Goal: Use online tool/utility: Utilize a website feature to perform a specific function

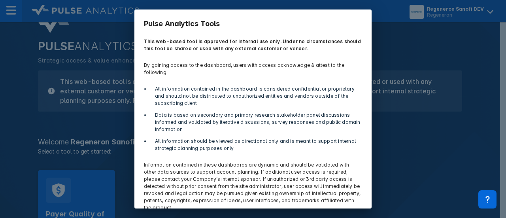
scroll to position [40, 0]
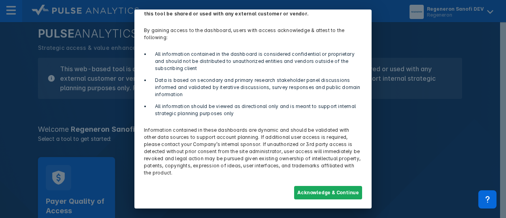
drag, startPoint x: 332, startPoint y: 185, endPoint x: 288, endPoint y: 190, distance: 44.5
click at [332, 186] on button "Acknowledge & Continue" at bounding box center [328, 192] width 68 height 13
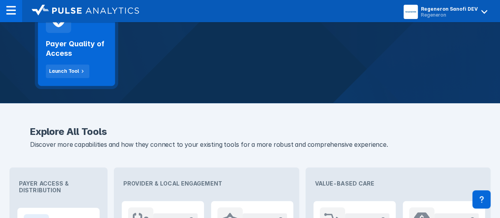
scroll to position [158, 0]
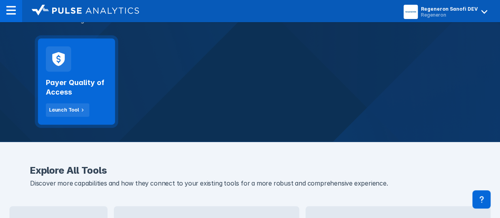
click at [85, 81] on h2 "Payer Quality of Access" at bounding box center [76, 87] width 61 height 19
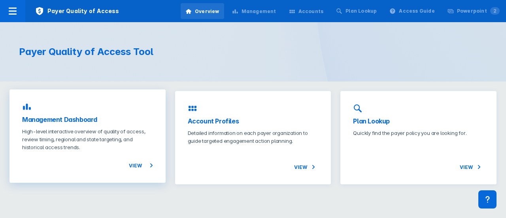
click at [134, 173] on div "Management Dashboard High-level interactive overview of quality of access, revi…" at bounding box center [87, 135] width 156 height 93
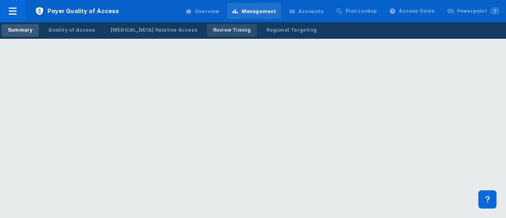
click at [213, 29] on div "Review Timing" at bounding box center [232, 29] width 38 height 7
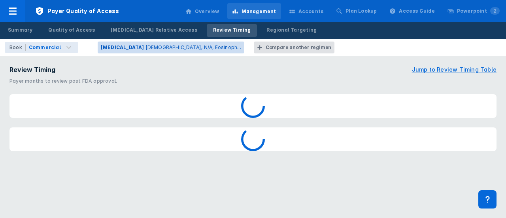
click at [145, 47] on p "[DEMOGRAPHIC_DATA], N/A, Eosinoph..." at bounding box center [193, 47] width 96 height 7
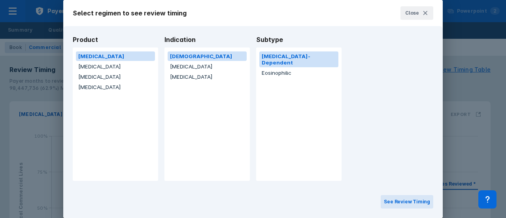
click at [286, 68] on button "Eosinophilic" at bounding box center [298, 72] width 79 height 9
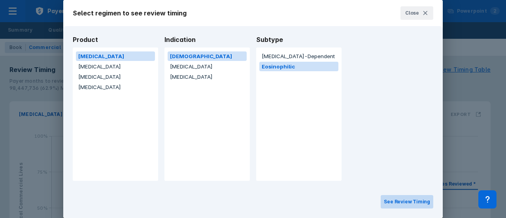
click at [412, 201] on button "See Review Timing" at bounding box center [406, 201] width 53 height 13
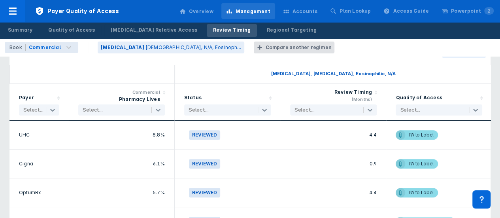
scroll to position [356, 0]
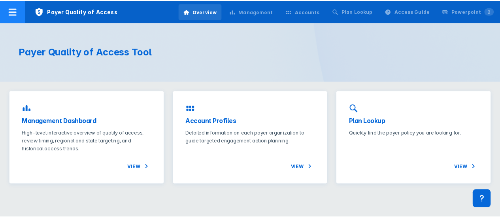
scroll to position [171, 0]
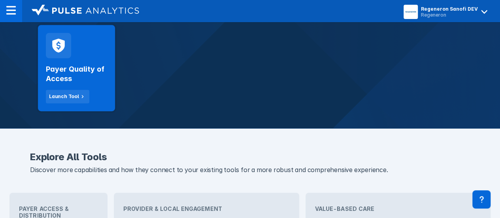
drag, startPoint x: 439, startPoint y: 9, endPoint x: 460, endPoint y: 53, distance: 48.8
click at [440, 10] on div "Regeneron Sanofi DEV" at bounding box center [449, 9] width 57 height 6
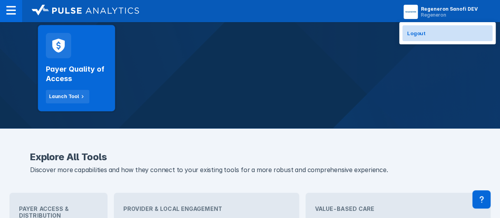
click at [453, 36] on button "Logout" at bounding box center [447, 33] width 90 height 16
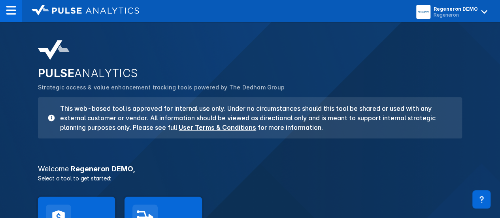
scroll to position [79, 0]
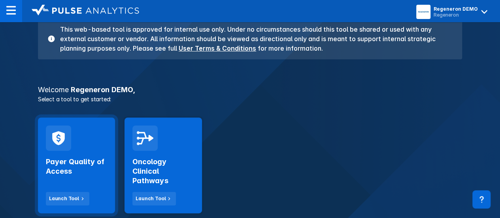
click at [87, 143] on div "Payer Quality of Access Launch Tool" at bounding box center [76, 165] width 77 height 96
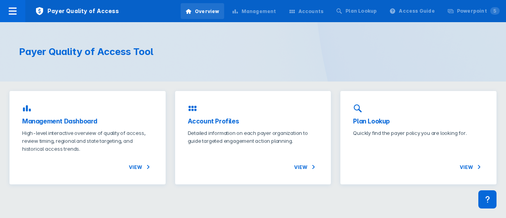
click at [263, 12] on div "Management" at bounding box center [258, 11] width 35 height 7
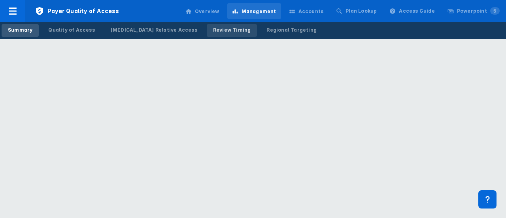
click at [213, 32] on div "Review Timing" at bounding box center [232, 29] width 38 height 7
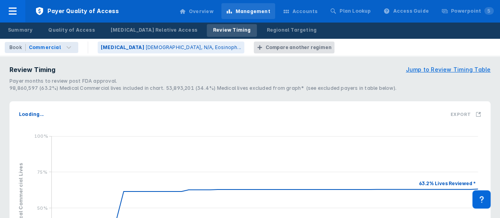
scroll to position [40, 0]
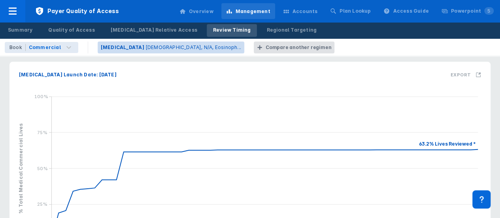
click at [152, 50] on p "[DEMOGRAPHIC_DATA], N/A, Eosinoph..." at bounding box center [193, 47] width 96 height 7
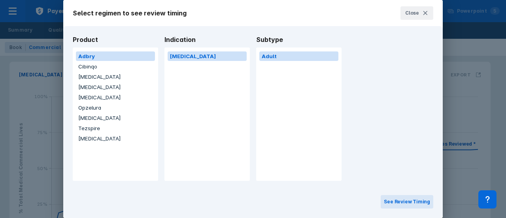
click at [96, 77] on button "[MEDICAL_DATA]" at bounding box center [115, 76] width 79 height 9
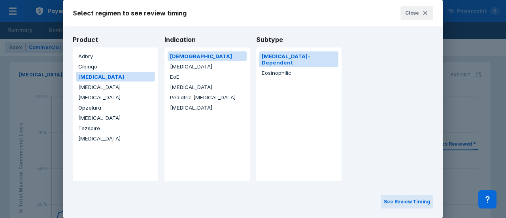
click at [205, 68] on button "[MEDICAL_DATA]" at bounding box center [206, 66] width 79 height 9
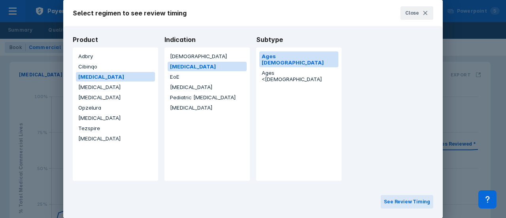
click at [209, 53] on button "[DEMOGRAPHIC_DATA]" at bounding box center [206, 55] width 79 height 9
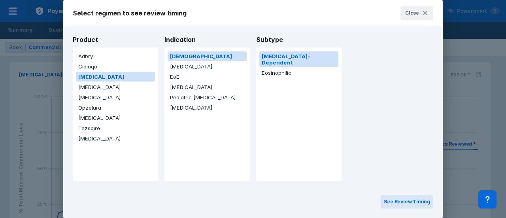
click at [298, 68] on button "Eosinophilic" at bounding box center [298, 72] width 79 height 9
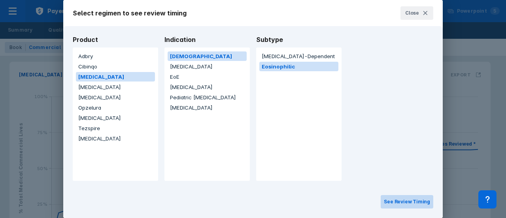
click at [417, 202] on button "See Review Timing" at bounding box center [406, 201] width 53 height 13
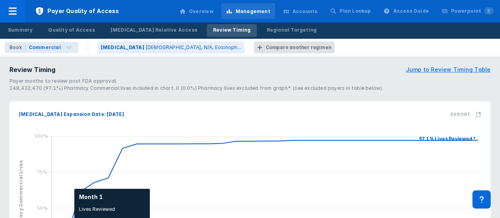
scroll to position [119, 0]
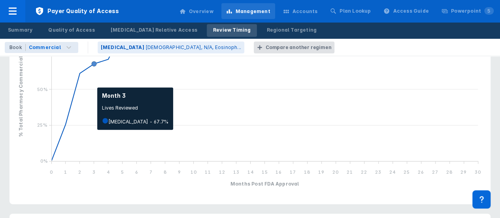
click at [93, 83] on icon "line chart , with . Y-scale minimum value is 0 , maximum value is 1. X-scale mi…" at bounding box center [249, 106] width 471 height 186
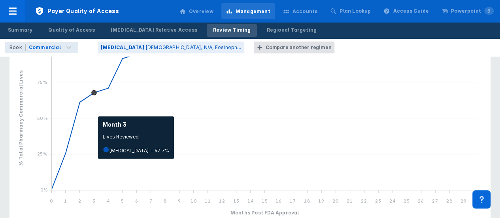
scroll to position [79, 0]
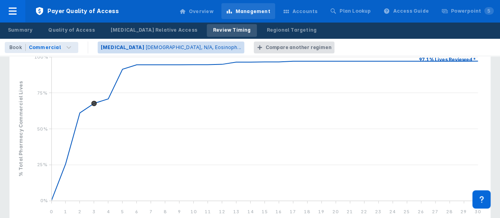
click at [156, 46] on p "[DEMOGRAPHIC_DATA], N/A, Eosinoph..." at bounding box center [193, 47] width 96 height 7
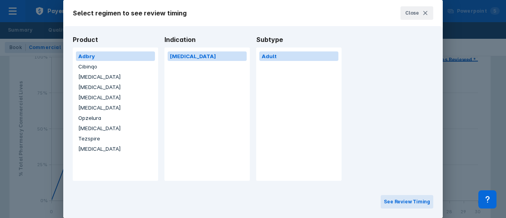
click at [135, 43] on div "Product Adbry Cibinqo [MEDICAL_DATA] [MEDICAL_DATA] [MEDICAL_DATA] [MEDICAL_DAT…" at bounding box center [116, 108] width 92 height 145
click at [194, 54] on button "[MEDICAL_DATA]" at bounding box center [206, 55] width 79 height 9
click at [89, 86] on button "[MEDICAL_DATA]" at bounding box center [115, 86] width 79 height 9
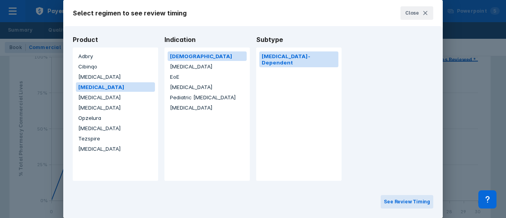
click at [202, 60] on button "[DEMOGRAPHIC_DATA]" at bounding box center [206, 55] width 79 height 9
drag, startPoint x: 204, startPoint y: 63, endPoint x: 223, endPoint y: 68, distance: 19.5
click at [204, 64] on button "[MEDICAL_DATA]" at bounding box center [206, 66] width 79 height 9
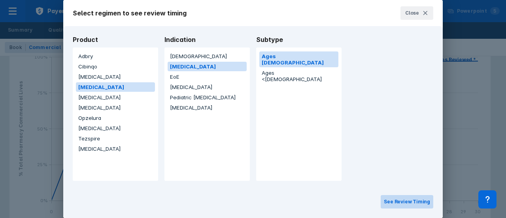
click at [419, 205] on button "See Review Timing" at bounding box center [406, 201] width 53 height 13
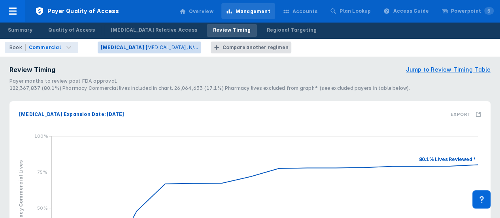
click at [156, 51] on p "[MEDICAL_DATA], N/..." at bounding box center [171, 47] width 53 height 7
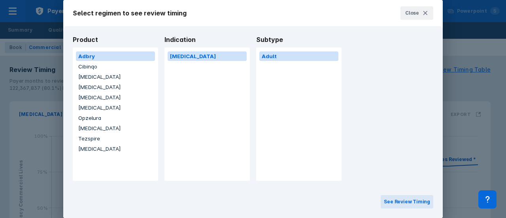
click at [93, 88] on button "[MEDICAL_DATA]" at bounding box center [115, 86] width 79 height 9
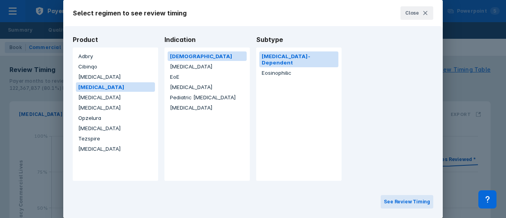
click at [184, 75] on button "EoE" at bounding box center [206, 76] width 79 height 9
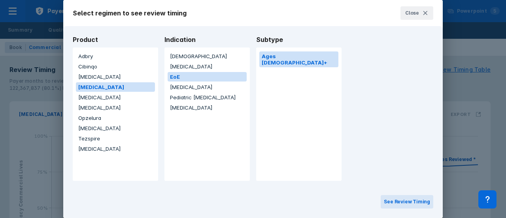
drag, startPoint x: 402, startPoint y: 201, endPoint x: 7, endPoint y: 197, distance: 394.7
click at [402, 201] on button "See Review Timing" at bounding box center [406, 201] width 53 height 13
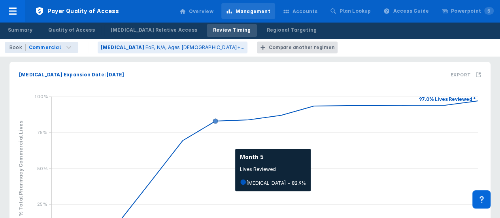
scroll to position [79, 0]
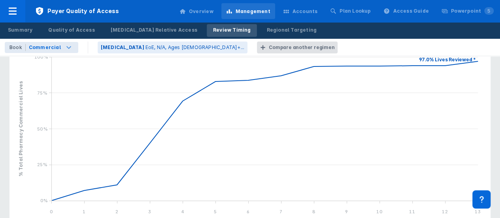
click at [52, 47] on div "Commercial" at bounding box center [45, 47] width 32 height 7
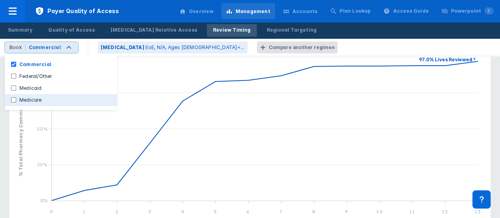
click at [38, 99] on label "Medicare" at bounding box center [30, 99] width 29 height 7
click at [16, 99] on input "Medicare" at bounding box center [13, 99] width 5 height 5
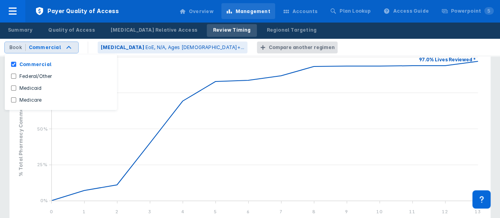
checkbox input "true"
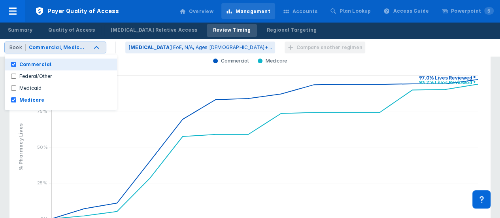
click at [29, 63] on label "Commercial" at bounding box center [35, 64] width 38 height 7
click at [16, 63] on input "Commercial" at bounding box center [13, 64] width 5 height 5
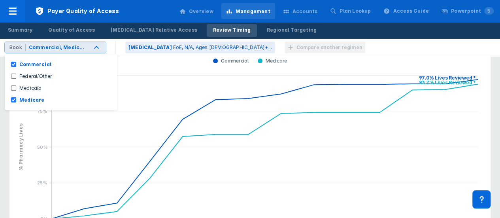
checkbox input "false"
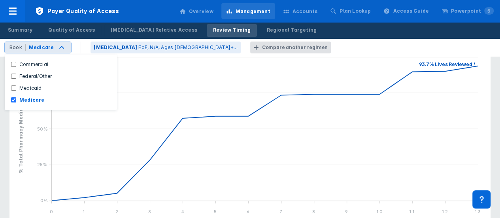
click at [309, 51] on div "Book Medicare Commercial Federal/Other Medicaid Medicare [MEDICAL_DATA] EoE, N/…" at bounding box center [250, 47] width 500 height 17
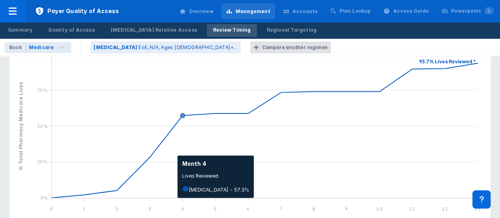
scroll to position [119, 0]
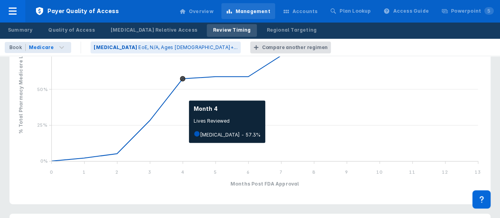
click at [185, 96] on icon "line chart , with . Y-scale minimum value is 0 , maximum value is 1. X-scale mi…" at bounding box center [249, 106] width 471 height 186
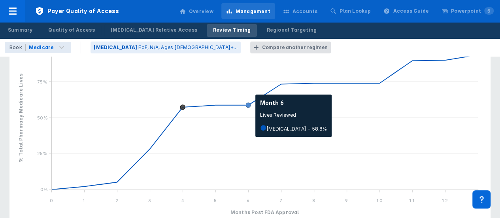
scroll to position [79, 0]
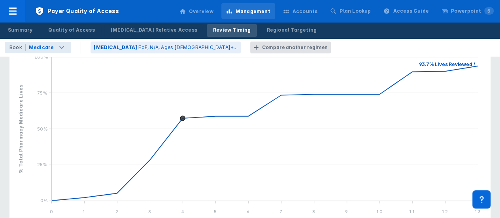
click at [51, 46] on div "Medicare" at bounding box center [49, 47] width 46 height 11
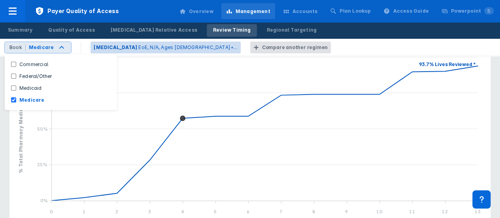
click at [152, 43] on button "[MEDICAL_DATA] EoE, N/A, Ages [DEMOGRAPHIC_DATA]+..." at bounding box center [165, 47] width 150 height 12
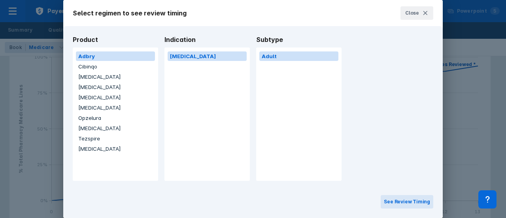
click at [92, 88] on button "[MEDICAL_DATA]" at bounding box center [115, 86] width 79 height 9
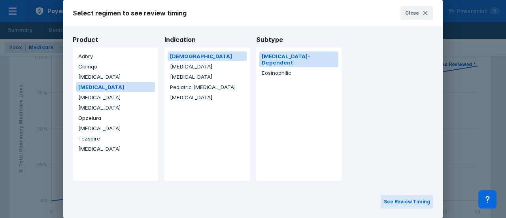
click at [193, 77] on button "[MEDICAL_DATA]" at bounding box center [206, 76] width 79 height 9
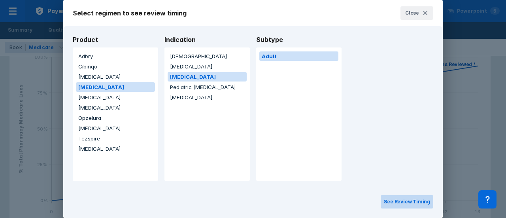
click at [405, 204] on button "See Review Timing" at bounding box center [406, 201] width 53 height 13
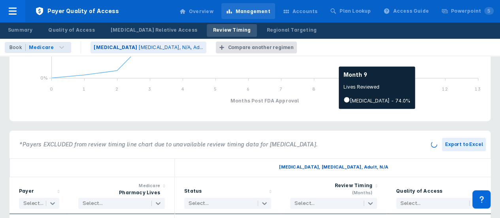
scroll to position [277, 0]
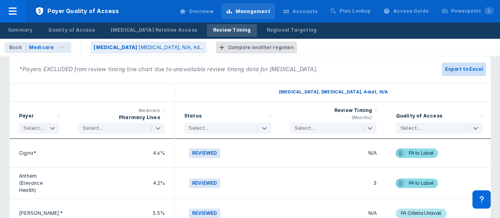
click at [465, 66] on button "Export to Excel" at bounding box center [464, 68] width 44 height 13
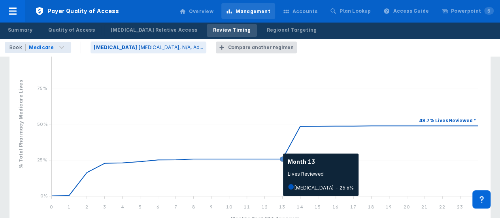
scroll to position [79, 0]
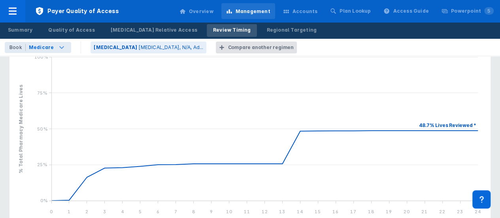
click at [40, 47] on div "Medicare" at bounding box center [41, 47] width 25 height 7
click at [138, 47] on p "[MEDICAL_DATA], N/A, Ad..." at bounding box center [170, 47] width 65 height 7
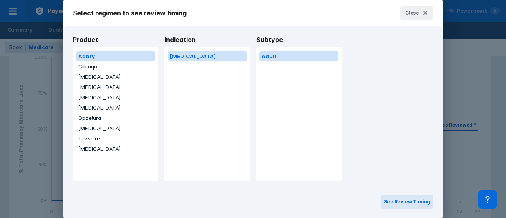
click at [85, 86] on button "[MEDICAL_DATA]" at bounding box center [115, 86] width 79 height 9
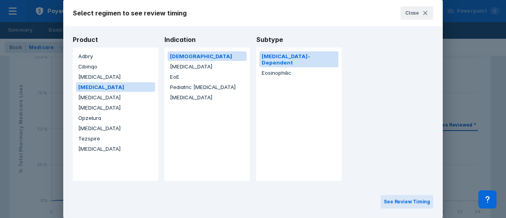
click at [198, 64] on button "[MEDICAL_DATA]" at bounding box center [206, 66] width 79 height 9
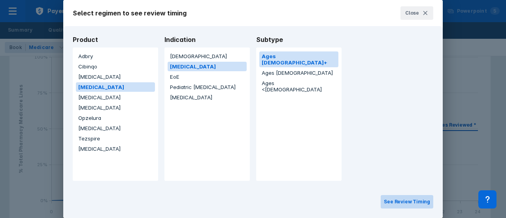
click at [411, 203] on button "See Review Timing" at bounding box center [406, 201] width 53 height 13
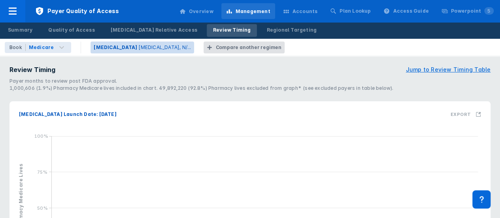
click at [138, 44] on p "[MEDICAL_DATA], N/..." at bounding box center [164, 47] width 53 height 7
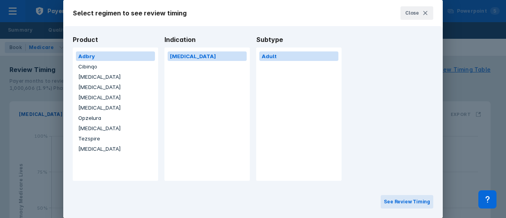
click at [89, 85] on button "[MEDICAL_DATA]" at bounding box center [115, 86] width 79 height 9
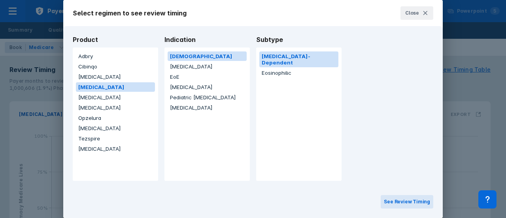
drag, startPoint x: 200, startPoint y: 64, endPoint x: 235, endPoint y: 64, distance: 35.2
click at [200, 64] on button "[MEDICAL_DATA]" at bounding box center [206, 66] width 79 height 9
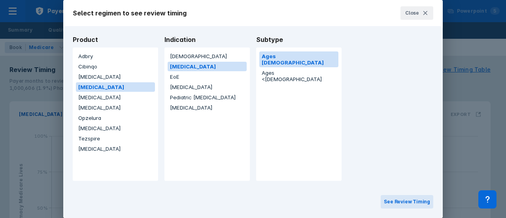
click at [285, 56] on button "Ages [DEMOGRAPHIC_DATA]" at bounding box center [298, 59] width 79 height 16
click at [397, 203] on button "See Review Timing" at bounding box center [406, 201] width 53 height 13
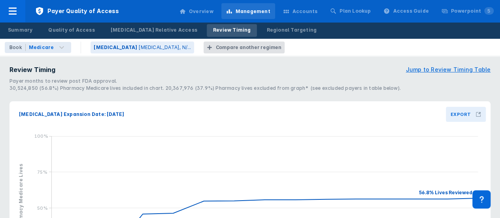
click at [461, 113] on h3 "Export" at bounding box center [460, 114] width 20 height 6
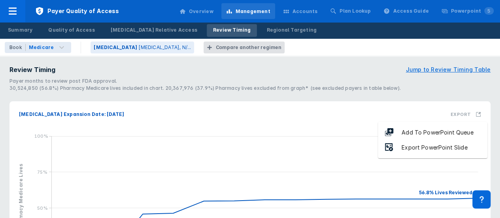
click at [428, 134] on div "Add To PowerPoint Queue" at bounding box center [436, 132] width 87 height 9
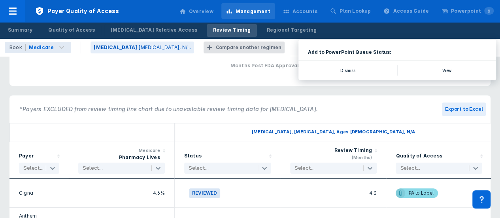
scroll to position [237, 0]
click at [467, 111] on button "Export to Excel" at bounding box center [464, 108] width 44 height 13
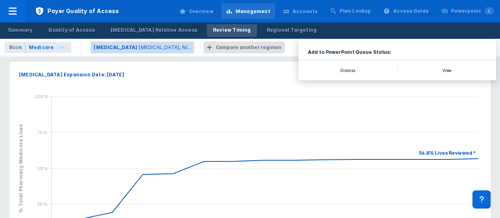
click at [139, 47] on p "[MEDICAL_DATA], N/..." at bounding box center [164, 47] width 53 height 7
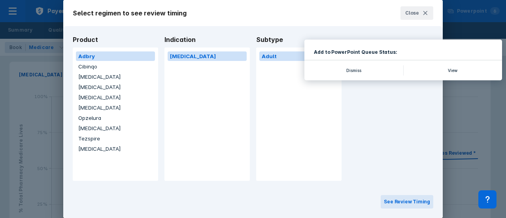
click at [88, 91] on button "[MEDICAL_DATA]" at bounding box center [115, 86] width 79 height 9
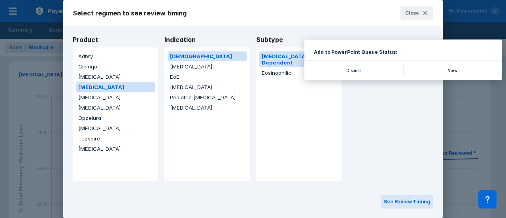
click at [198, 93] on button "Pediatric [MEDICAL_DATA]" at bounding box center [206, 96] width 79 height 9
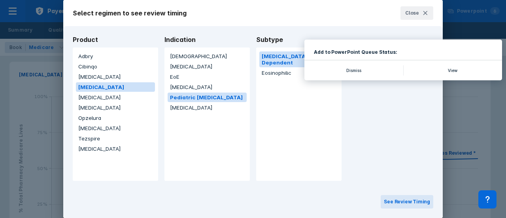
click at [186, 55] on button "[DEMOGRAPHIC_DATA]" at bounding box center [206, 55] width 79 height 9
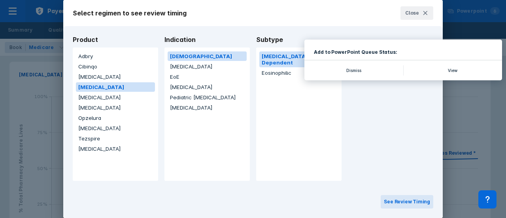
click at [281, 68] on button "Eosinophilic" at bounding box center [298, 72] width 79 height 9
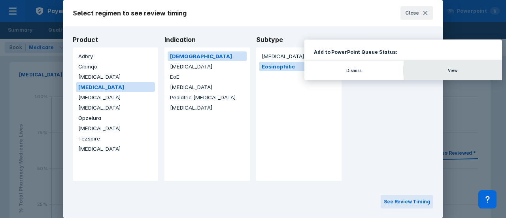
click at [416, 201] on button "See Review Timing" at bounding box center [406, 201] width 53 height 13
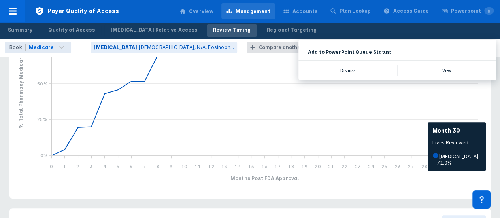
scroll to position [158, 0]
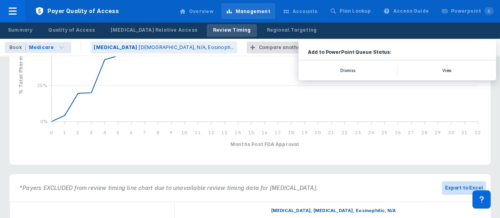
click at [462, 187] on button "Export to Excel" at bounding box center [464, 187] width 44 height 13
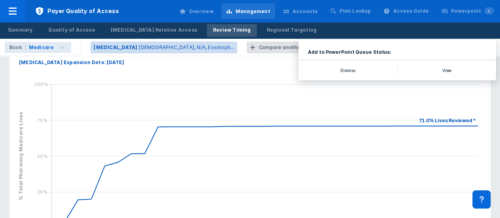
scroll to position [40, 0]
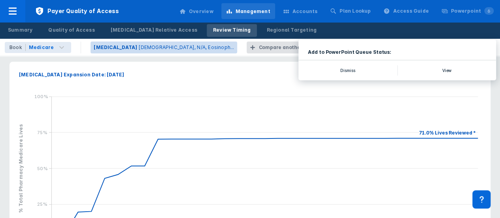
click at [156, 45] on p "[DEMOGRAPHIC_DATA], N/A, Eosinoph..." at bounding box center [186, 47] width 96 height 7
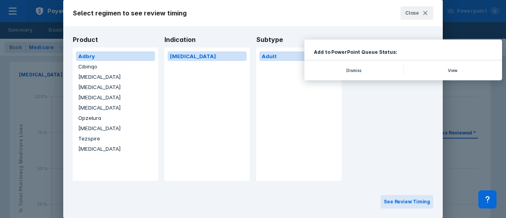
click at [91, 88] on button "[MEDICAL_DATA]" at bounding box center [115, 86] width 79 height 9
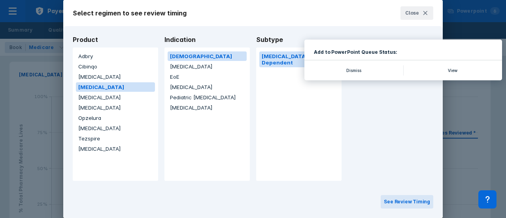
click at [209, 64] on button "[MEDICAL_DATA]" at bounding box center [206, 66] width 79 height 9
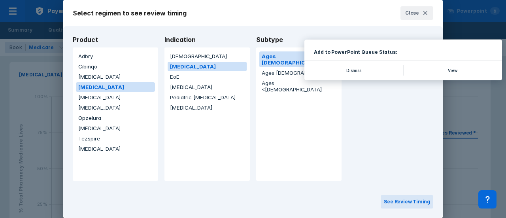
click at [288, 69] on button "Ages [DEMOGRAPHIC_DATA]" at bounding box center [298, 72] width 79 height 9
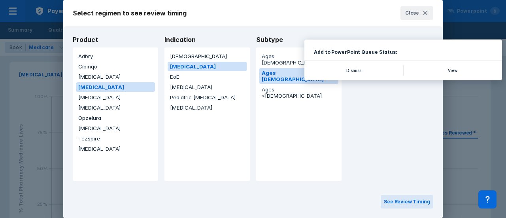
click at [404, 209] on div "See Review Timing" at bounding box center [252, 204] width 379 height 28
click at [405, 204] on button "See Review Timing" at bounding box center [406, 201] width 53 height 13
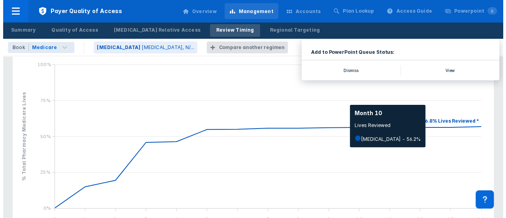
scroll to position [79, 0]
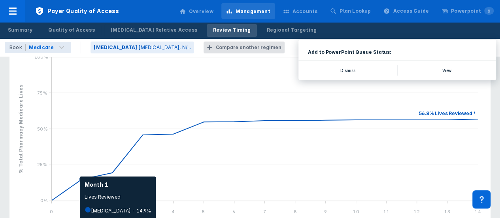
click at [76, 184] on icon "line chart , with . Y-scale minimum value is 0 , maximum value is 1. X-scale mi…" at bounding box center [249, 146] width 471 height 186
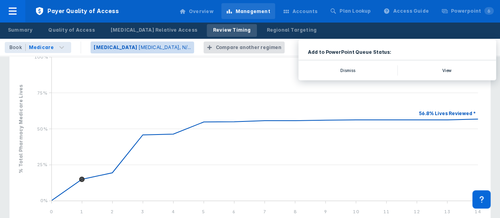
click at [151, 51] on p "[MEDICAL_DATA], N/..." at bounding box center [164, 47] width 53 height 7
